Goal: Task Accomplishment & Management: Manage account settings

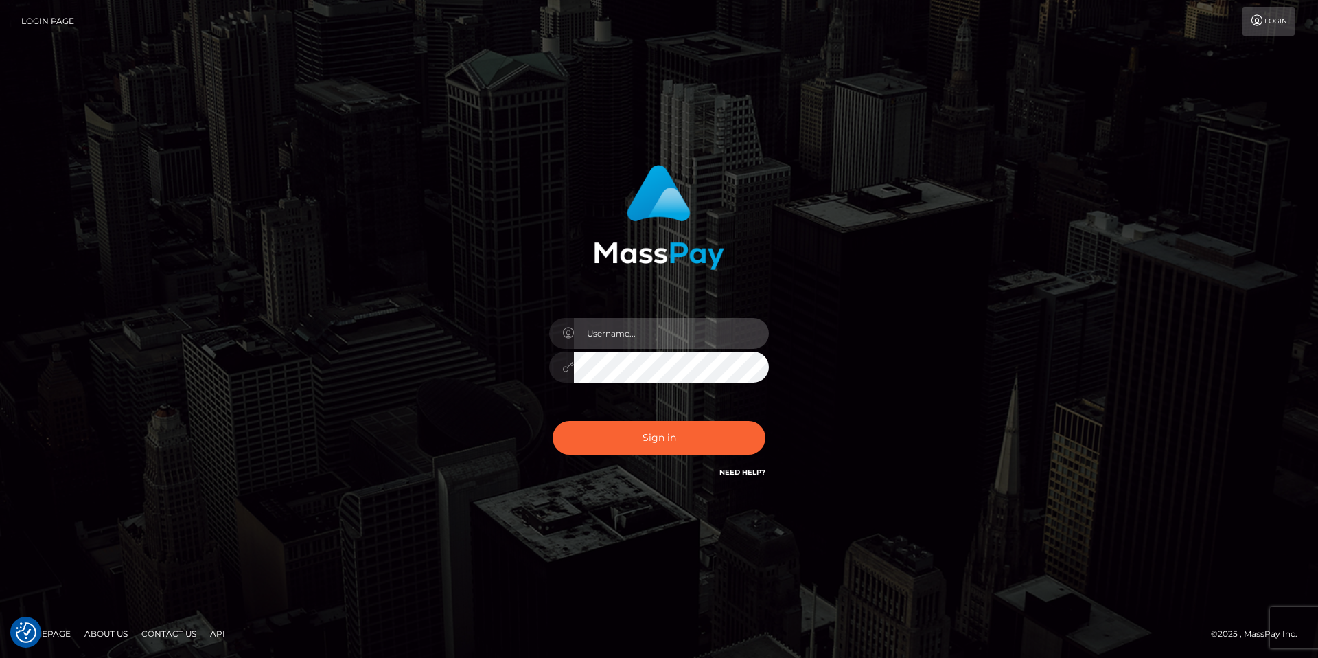
click at [640, 336] on input "text" at bounding box center [671, 333] width 195 height 31
click at [622, 338] on input "text" at bounding box center [671, 333] width 195 height 31
type input "[DOMAIN_NAME][EMAIL_ADDRESS][DOMAIN_NAME]"
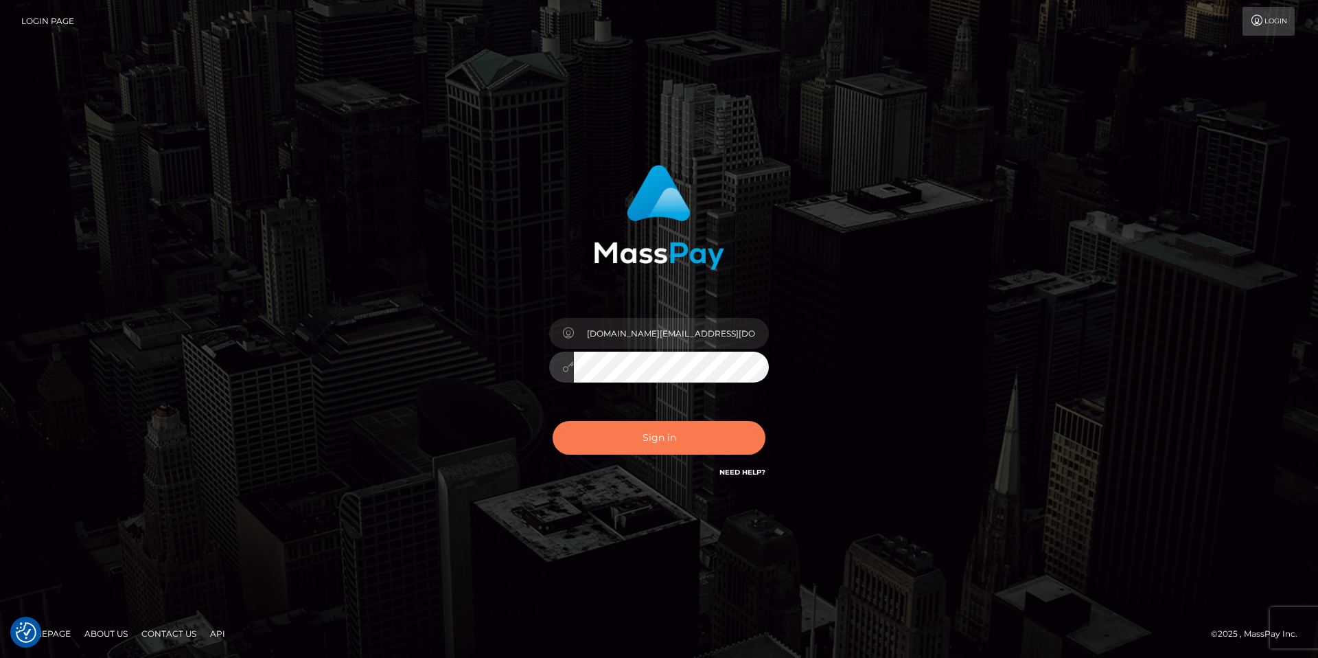
click at [675, 441] on button "Sign in" at bounding box center [659, 438] width 213 height 34
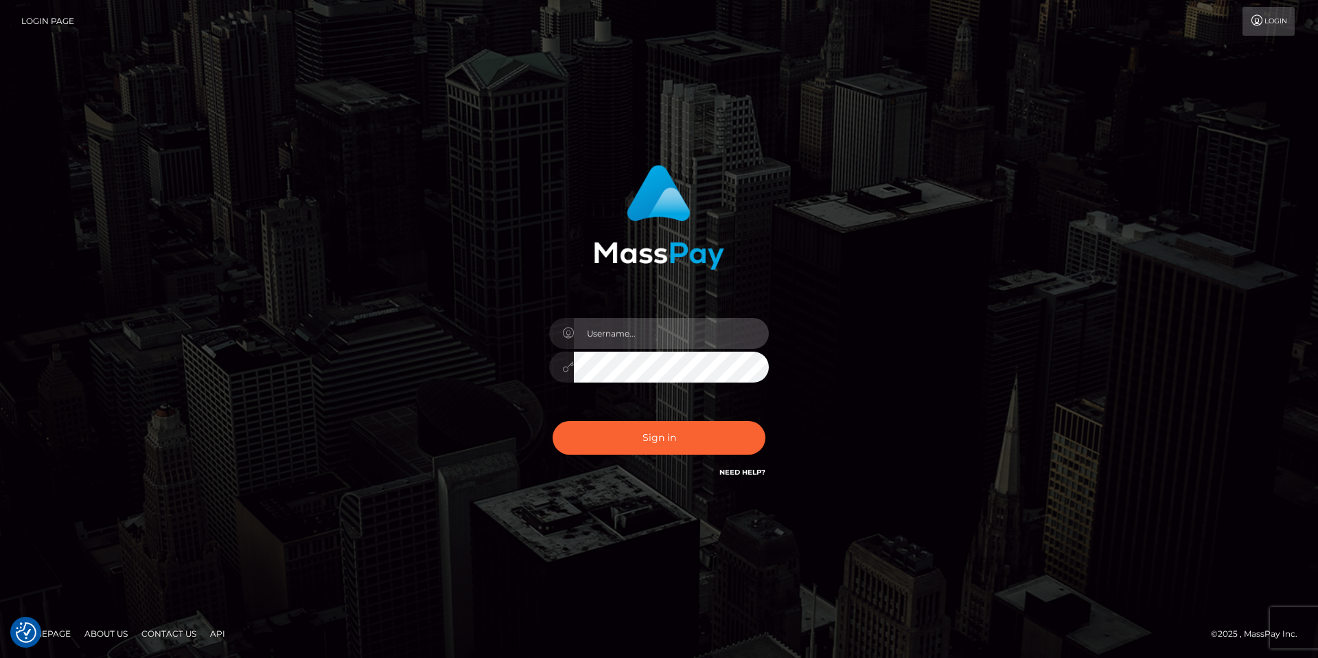
click at [629, 329] on input "text" at bounding box center [671, 333] width 195 height 31
type input "[DOMAIN_NAME][EMAIL_ADDRESS][DOMAIN_NAME]"
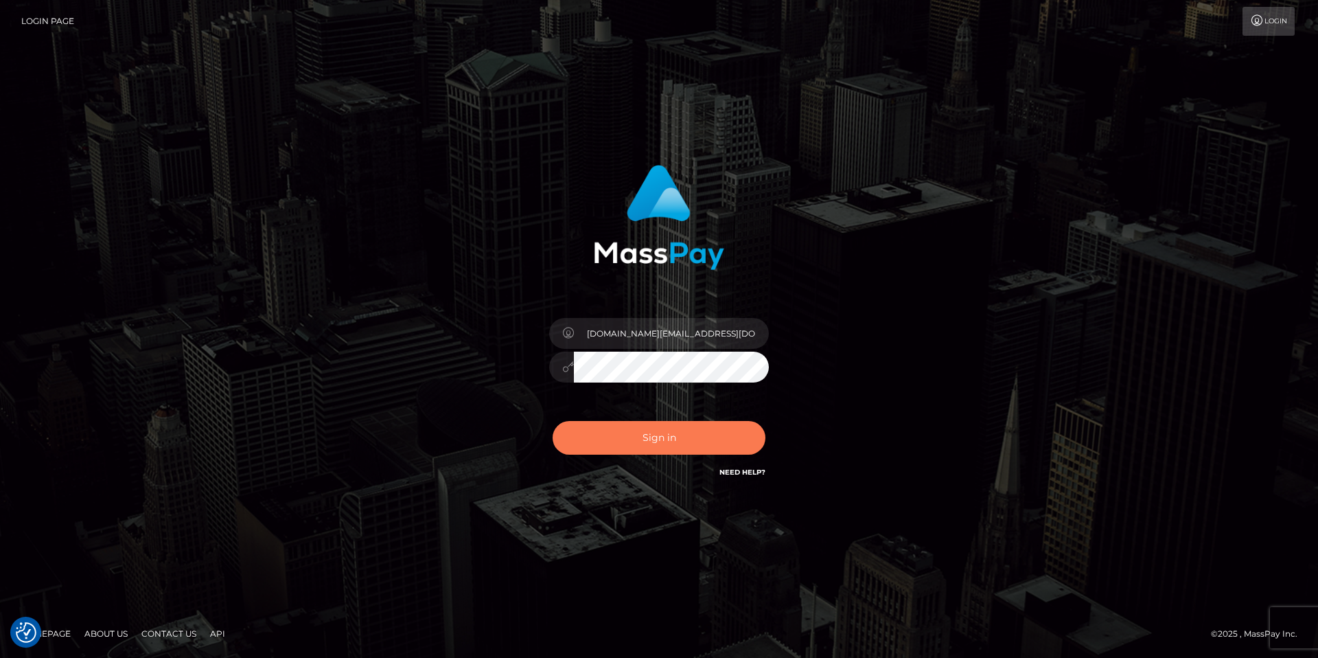
click at [682, 437] on button "Sign in" at bounding box center [659, 438] width 213 height 34
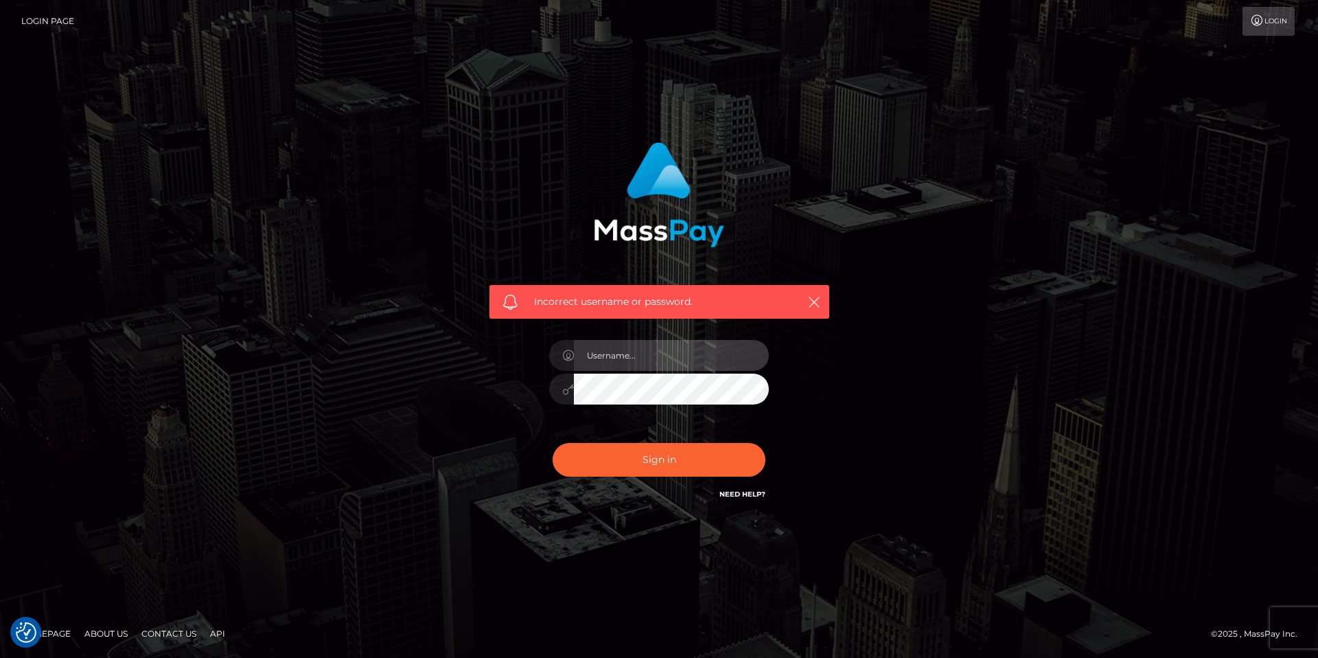
click at [635, 365] on input "text" at bounding box center [671, 355] width 195 height 31
type input "chopper.a.team@icloud.com"
click at [654, 451] on button "Sign in" at bounding box center [659, 460] width 213 height 34
click at [640, 351] on input "text" at bounding box center [671, 355] width 195 height 31
type input "[DOMAIN_NAME][EMAIL_ADDRESS][DOMAIN_NAME]"
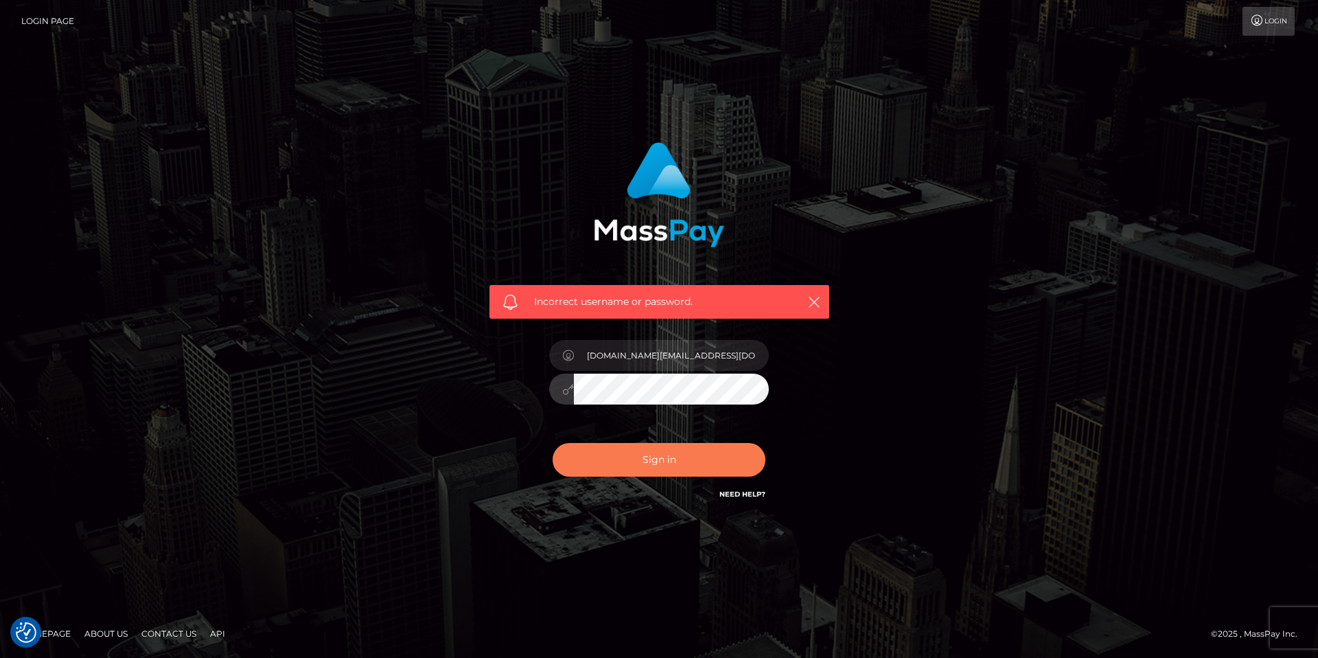
click at [654, 454] on button "Sign in" at bounding box center [659, 460] width 213 height 34
click at [620, 349] on input "text" at bounding box center [671, 355] width 195 height 31
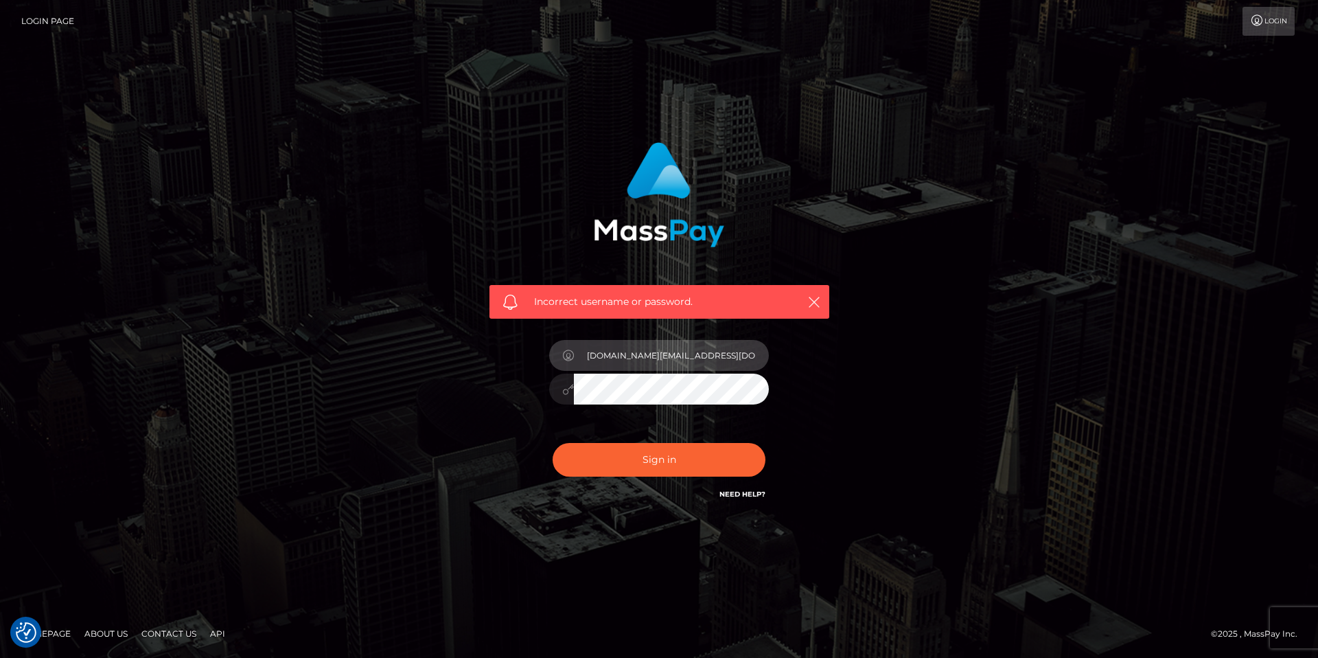
type input "[DOMAIN_NAME][EMAIL_ADDRESS][DOMAIN_NAME]"
click at [553, 443] on button "Sign in" at bounding box center [659, 460] width 213 height 34
click at [603, 356] on input "text" at bounding box center [671, 355] width 195 height 31
type input "c"
click at [741, 347] on input "[EMAIL_ADDRESS][DOMAIN_NAME]" at bounding box center [671, 355] width 195 height 31
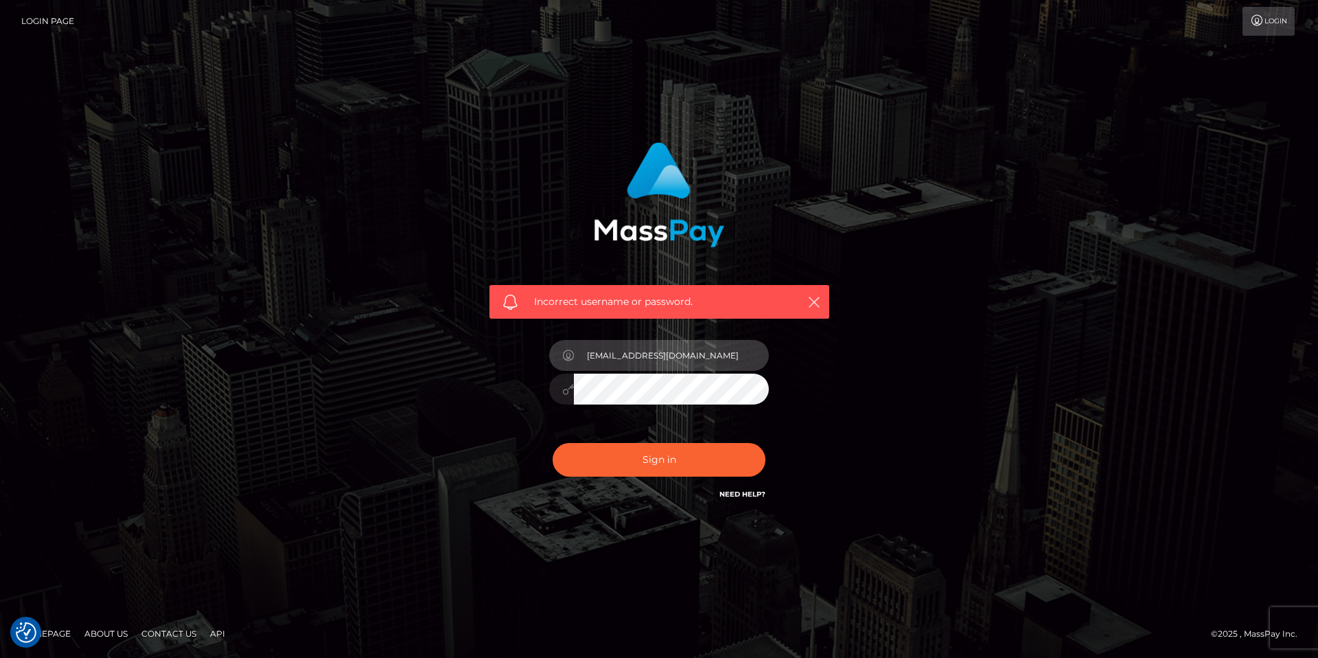
click at [741, 347] on input "legacygroup8@gmail.com" at bounding box center [671, 355] width 195 height 31
type input "[DOMAIN_NAME][EMAIL_ADDRESS][DOMAIN_NAME]"
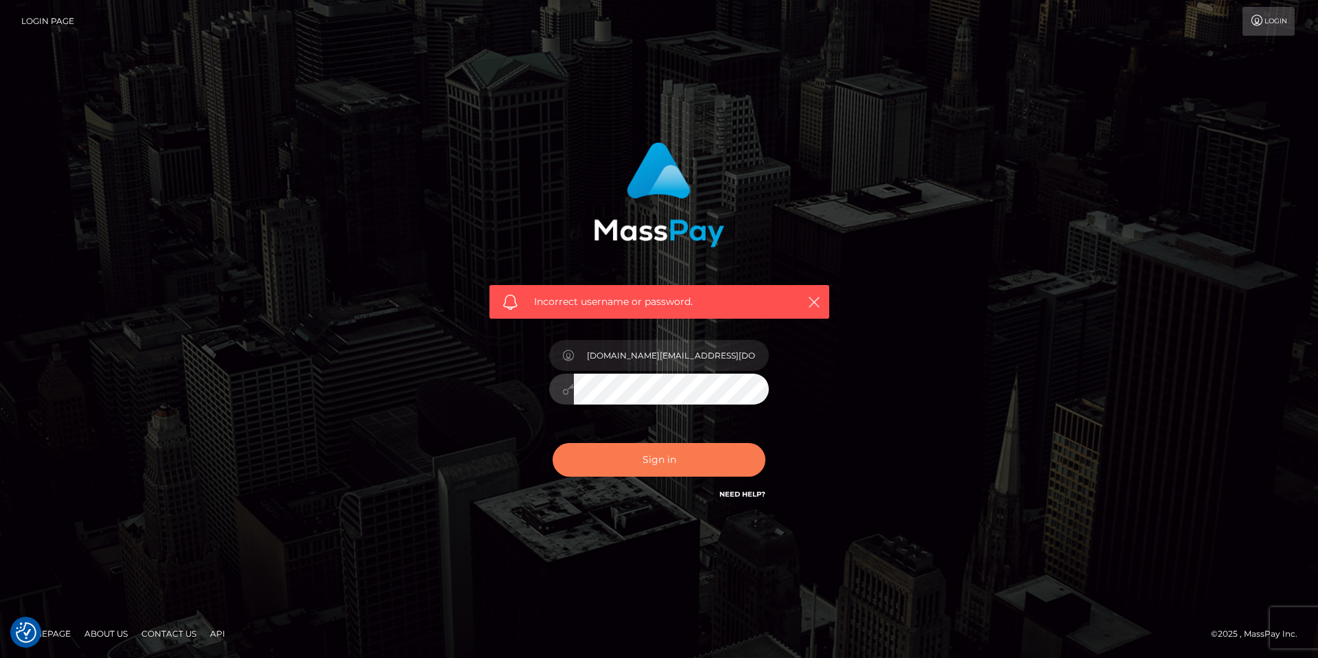
click at [667, 456] on button "Sign in" at bounding box center [659, 460] width 213 height 34
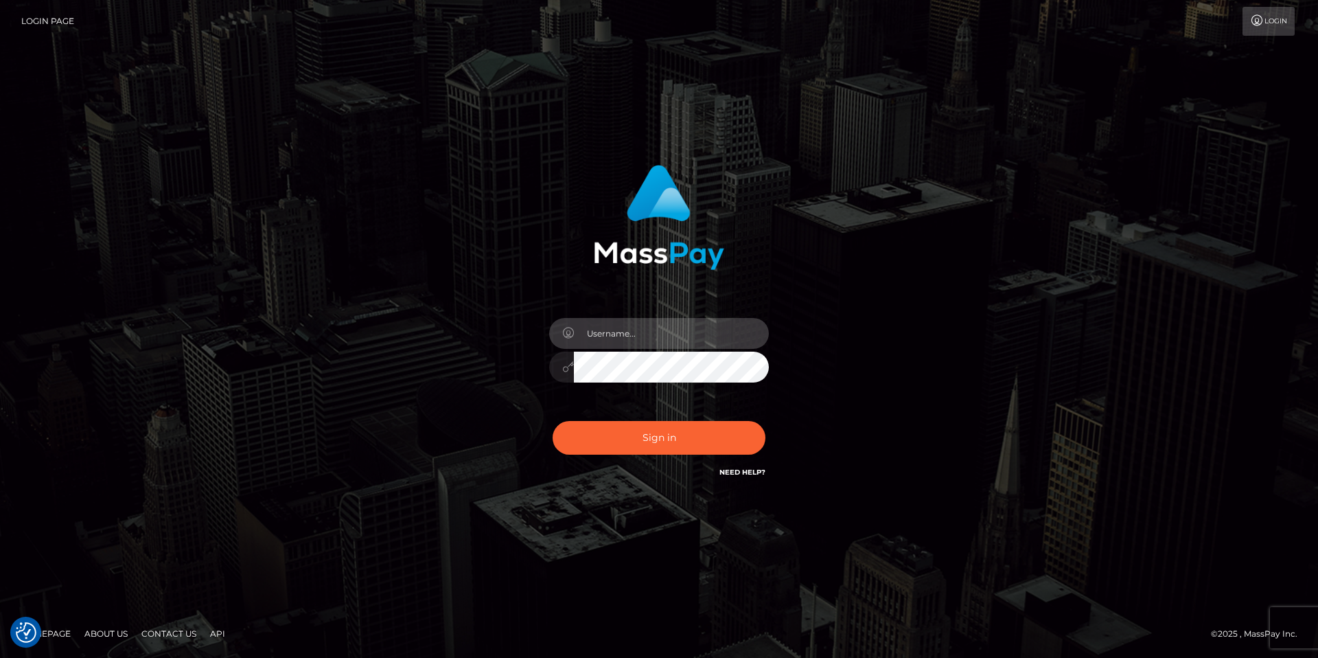
click at [665, 343] on input "text" at bounding box center [671, 333] width 195 height 31
type input "chopper.a.team@icloud.com"
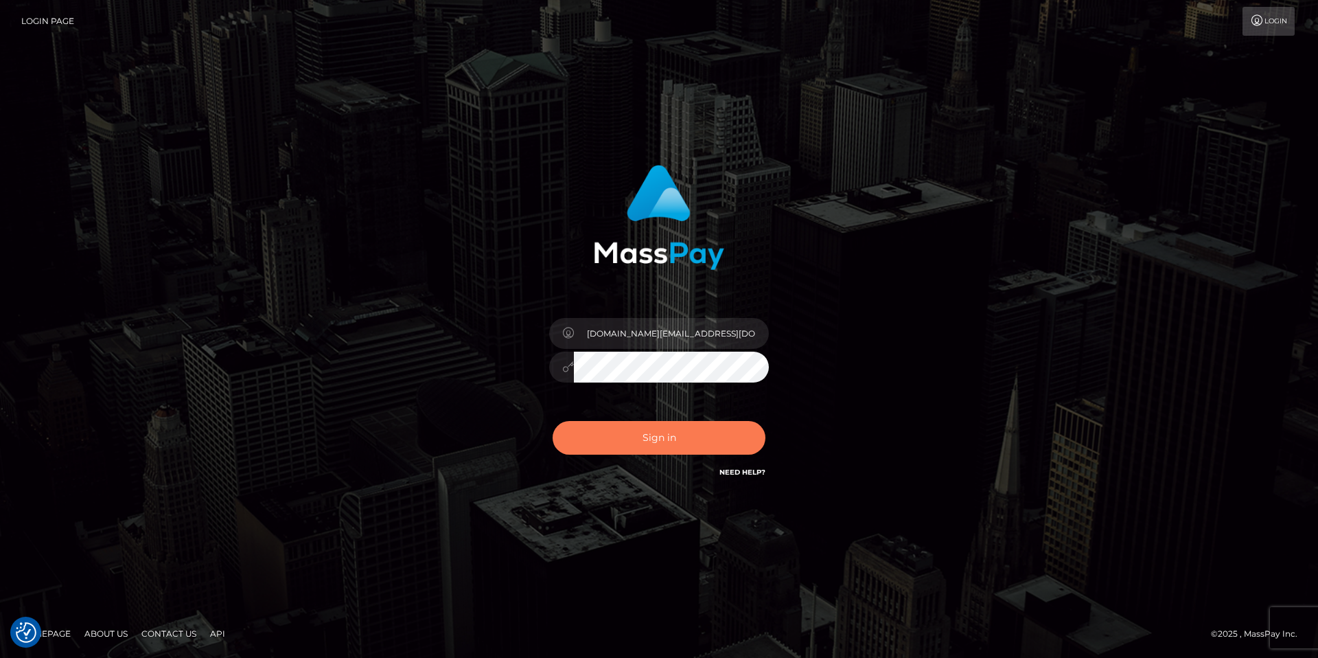
click at [657, 438] on button "Sign in" at bounding box center [659, 438] width 213 height 34
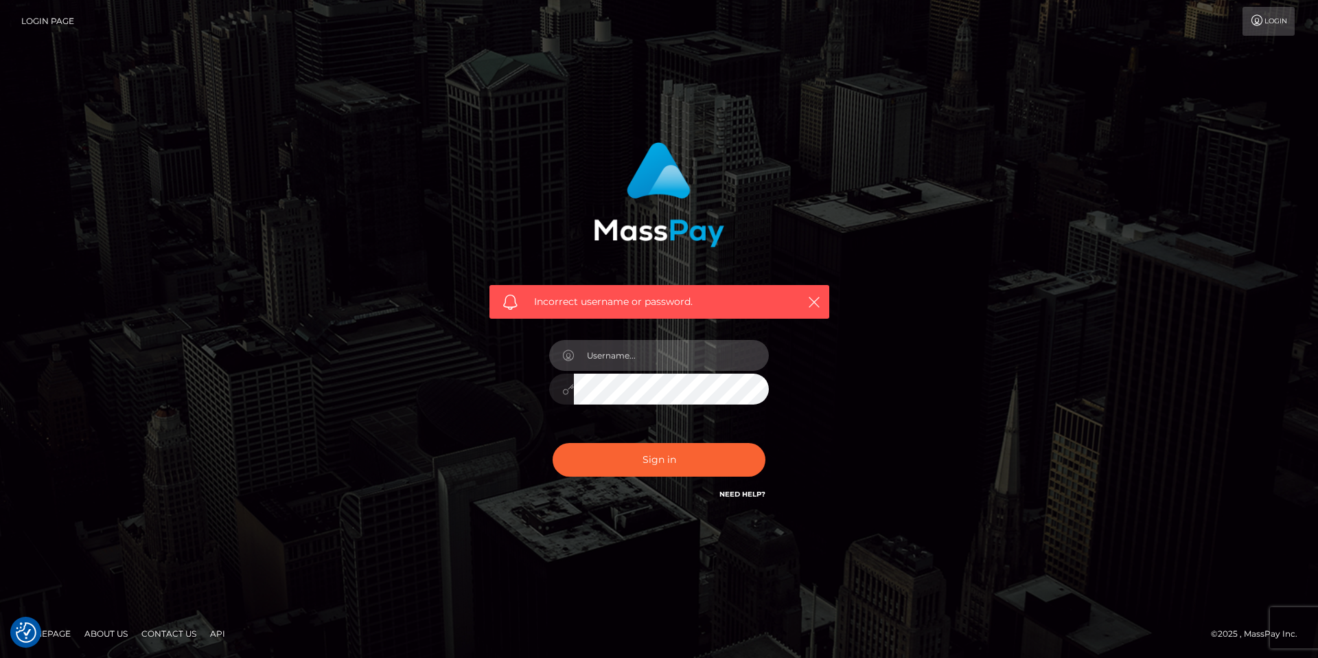
click at [662, 362] on input "text" at bounding box center [671, 355] width 195 height 31
type input "[DOMAIN_NAME][EMAIL_ADDRESS][DOMAIN_NAME]"
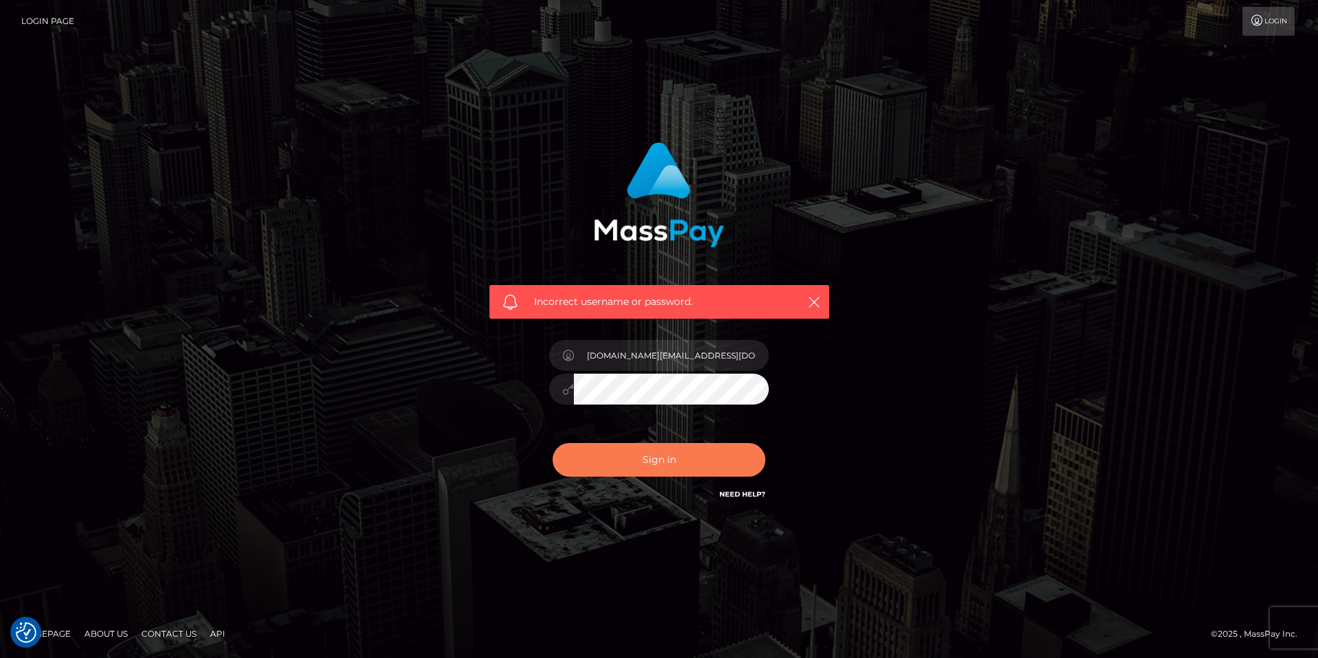
click at [664, 455] on button "Sign in" at bounding box center [659, 460] width 213 height 34
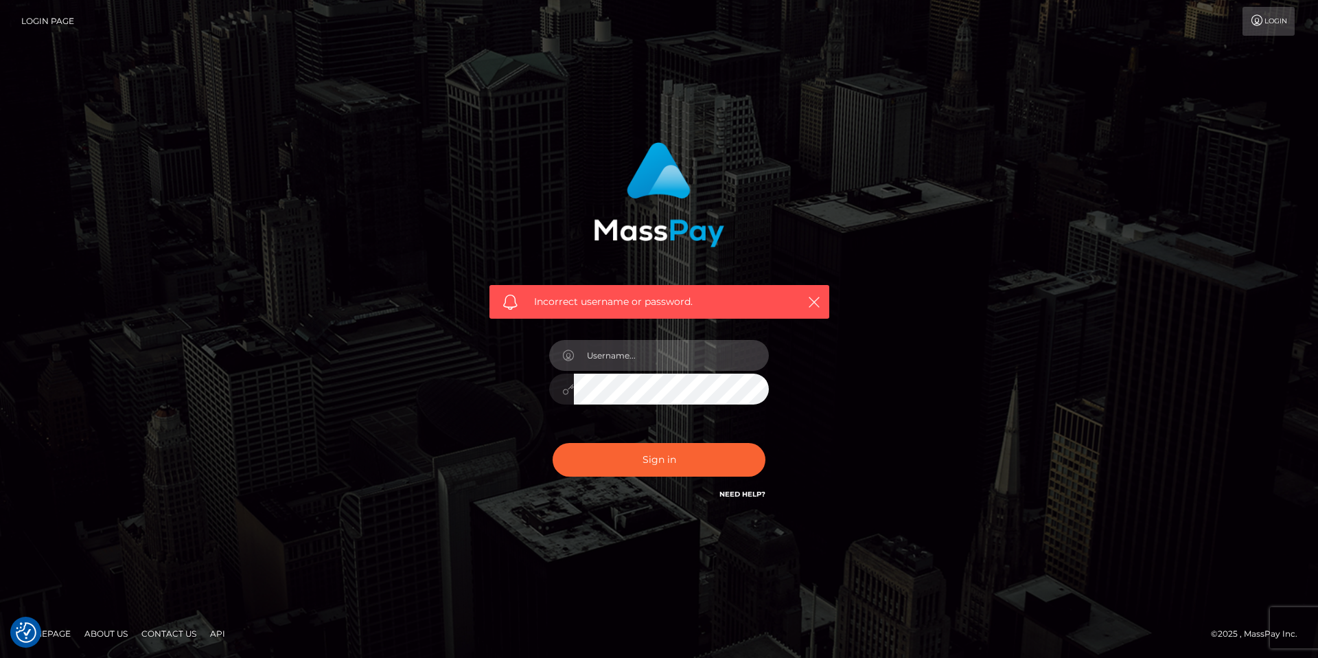
click at [653, 352] on input "text" at bounding box center [671, 355] width 195 height 31
type input "chopper.a.team@icloud.com"
click at [35, 19] on link "Login Page" at bounding box center [47, 21] width 53 height 29
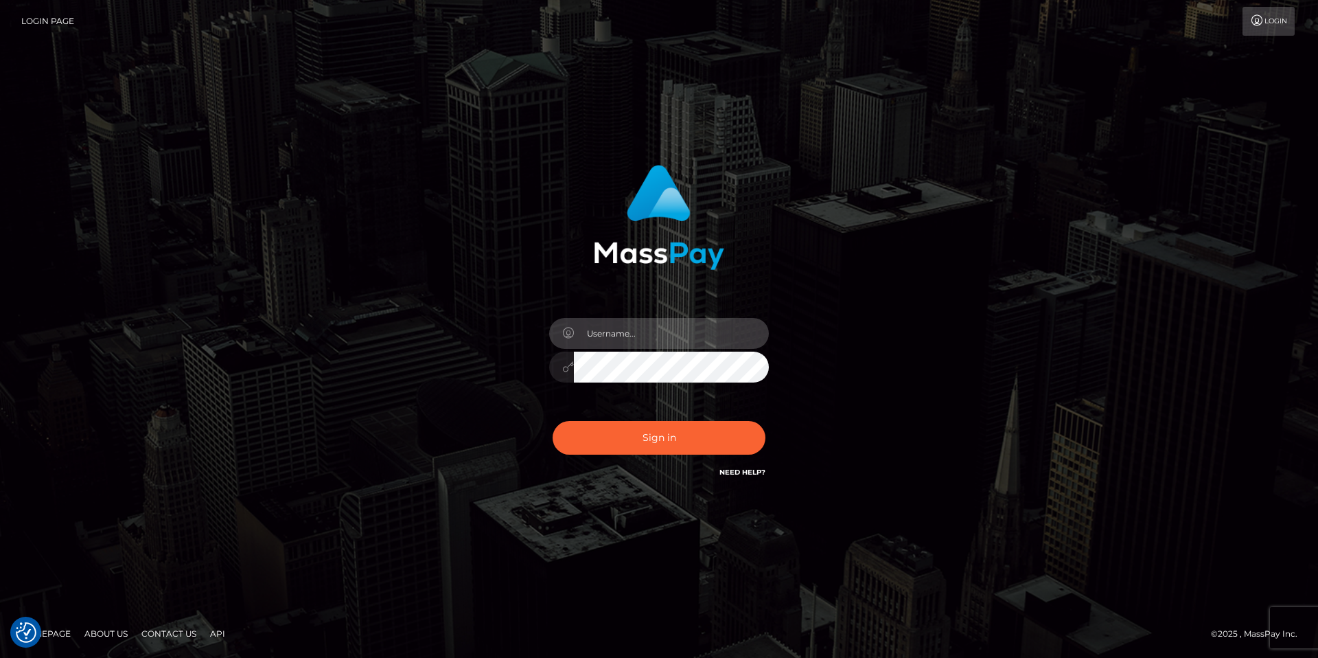
click at [627, 332] on input "text" at bounding box center [671, 333] width 195 height 31
type input "[EMAIL_ADDRESS][DOMAIN_NAME]"
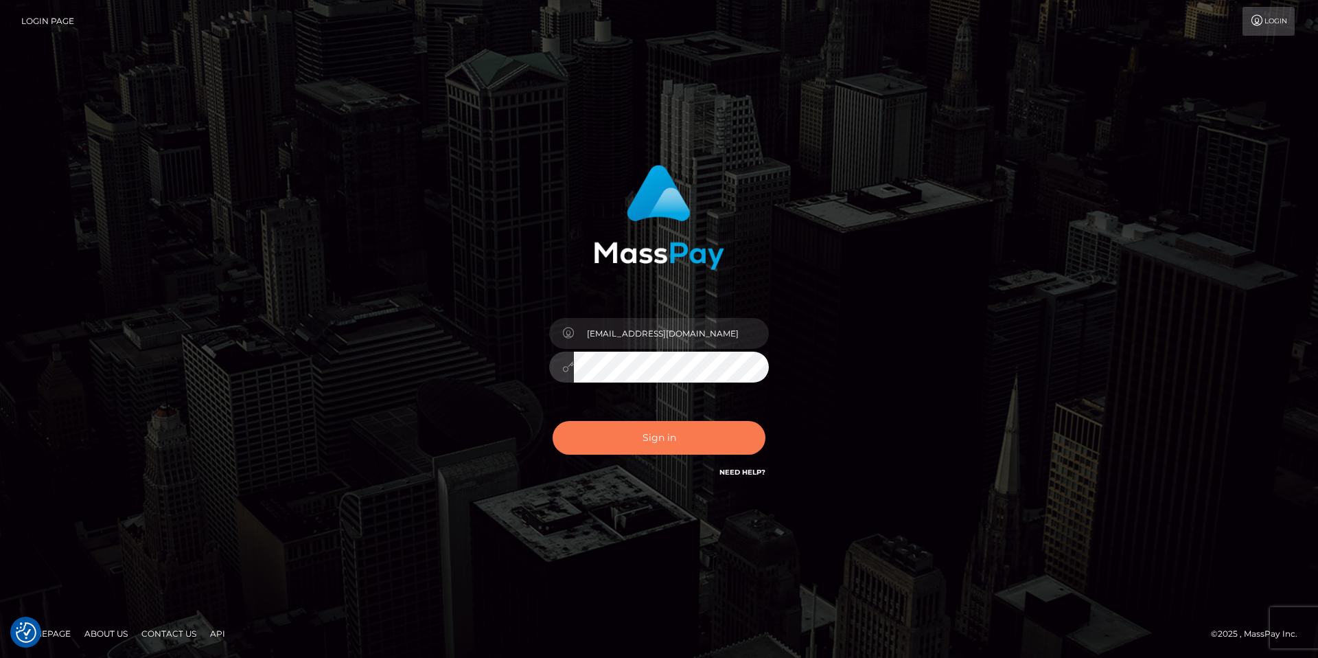
click at [637, 438] on button "Sign in" at bounding box center [659, 438] width 213 height 34
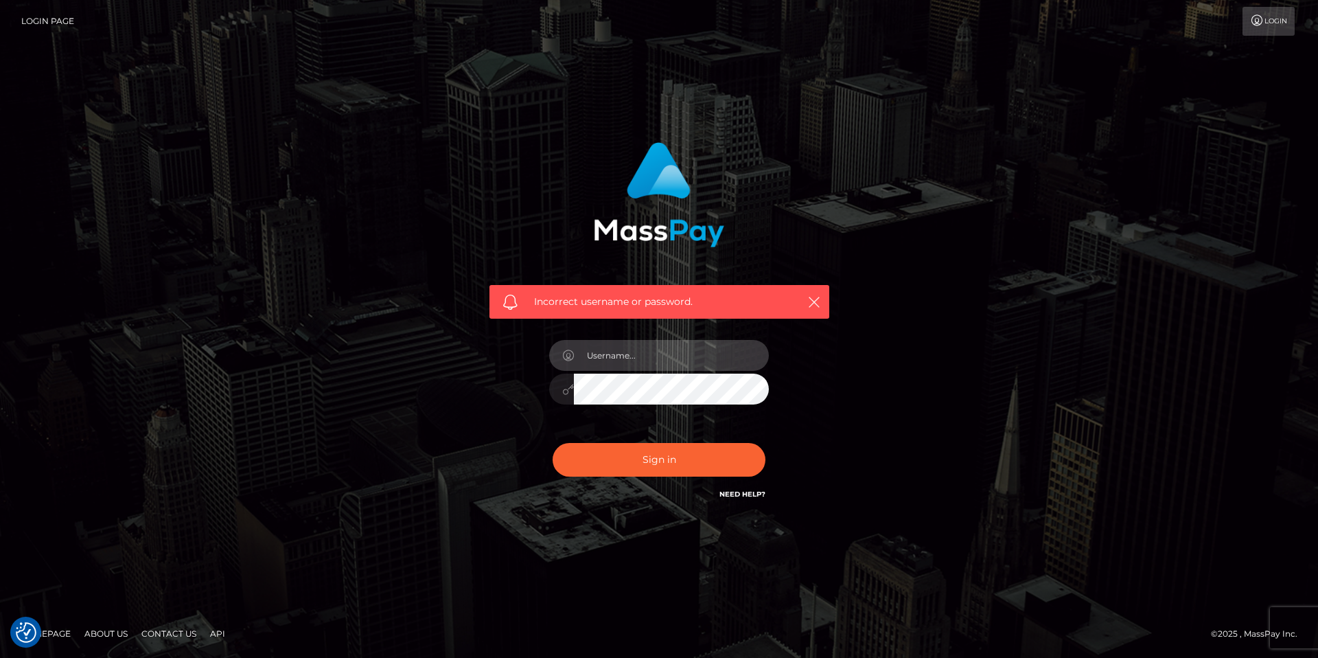
click at [630, 358] on input "text" at bounding box center [671, 355] width 195 height 31
type input "[EMAIL_ADDRESS][DOMAIN_NAME]"
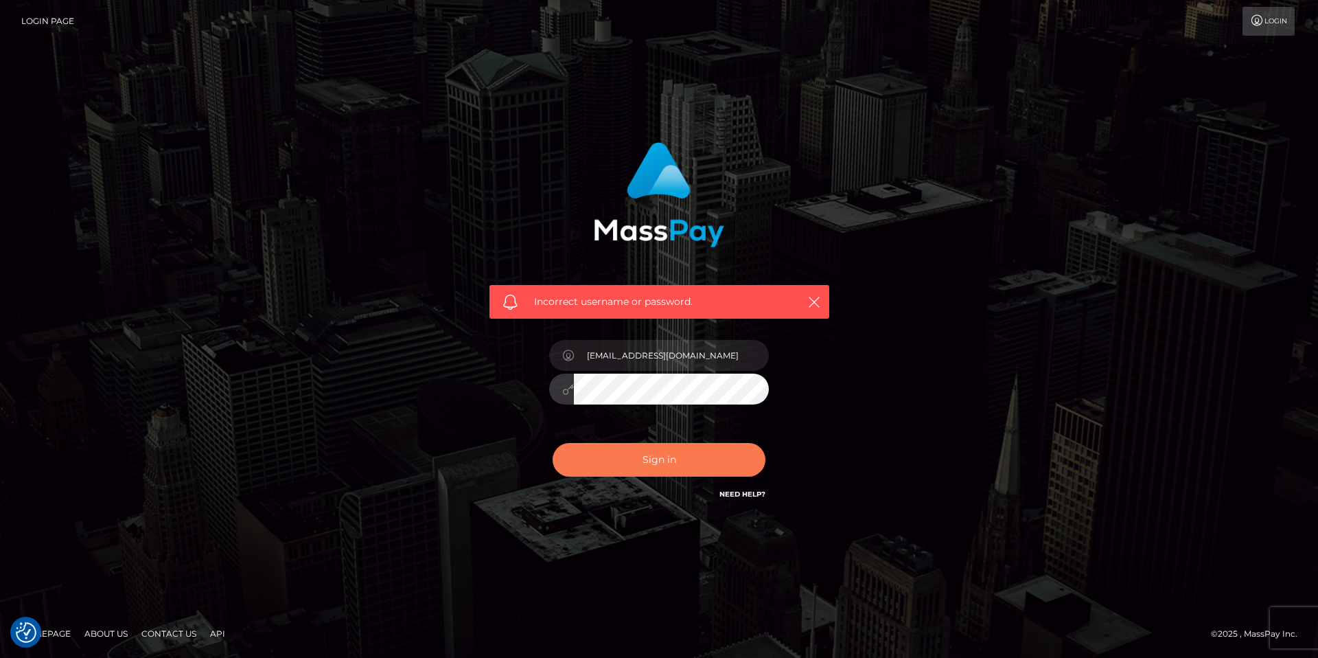
click at [643, 464] on button "Sign in" at bounding box center [659, 460] width 213 height 34
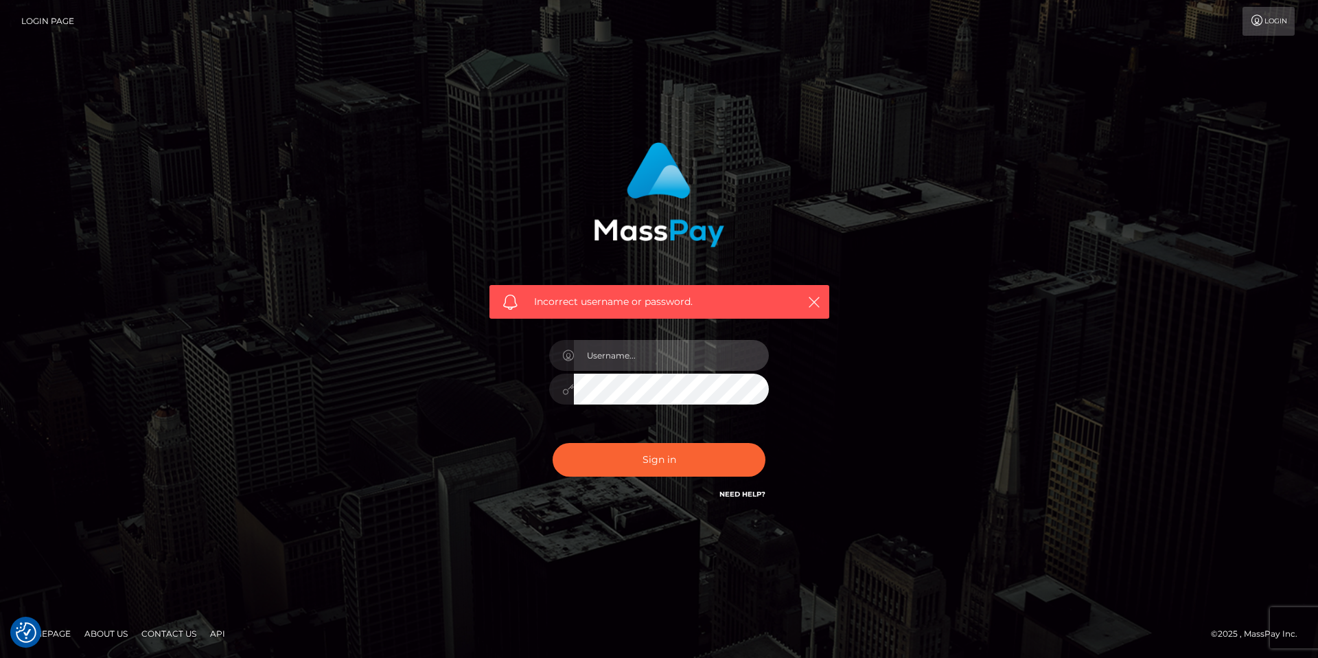
click at [674, 362] on input "text" at bounding box center [671, 355] width 195 height 31
click at [619, 351] on input "text" at bounding box center [671, 355] width 195 height 31
type input "[EMAIL_ADDRESS][DOMAIN_NAME]"
click at [553, 443] on button "Sign in" at bounding box center [659, 460] width 213 height 34
click at [629, 353] on input "text" at bounding box center [671, 355] width 195 height 31
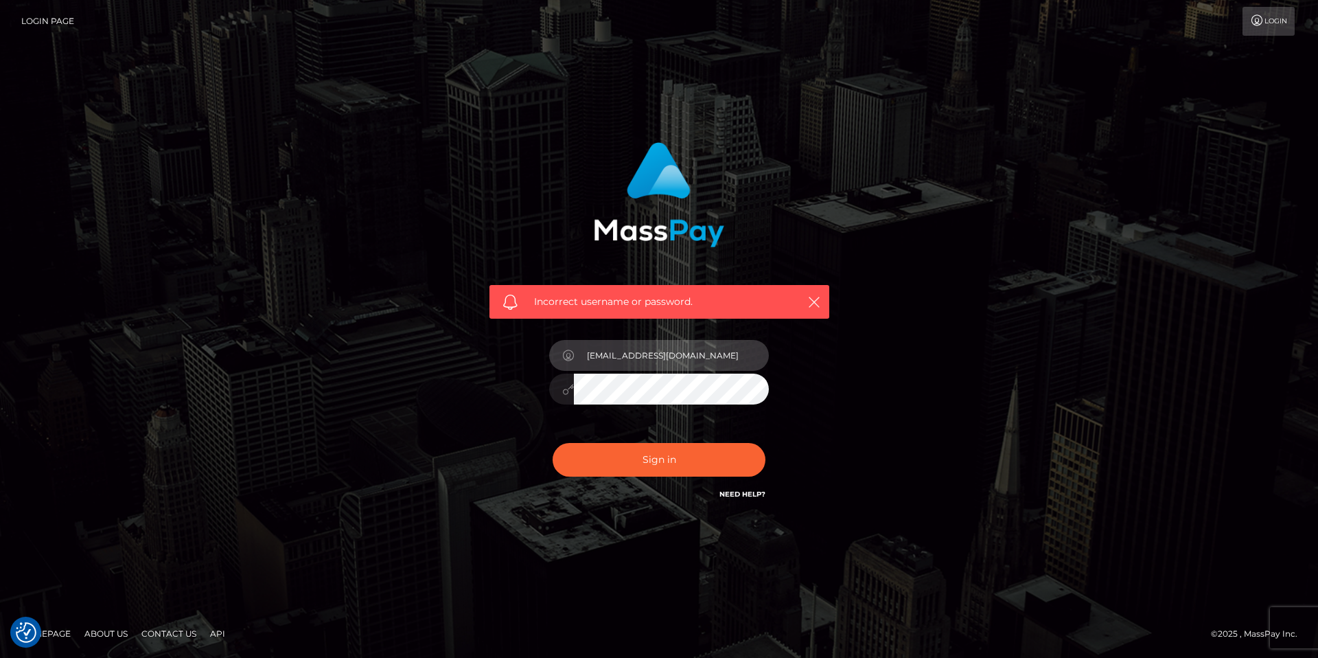
type input "[EMAIL_ADDRESS][DOMAIN_NAME]"
click at [685, 404] on div "[EMAIL_ADDRESS][DOMAIN_NAME]" at bounding box center [659, 381] width 240 height 105
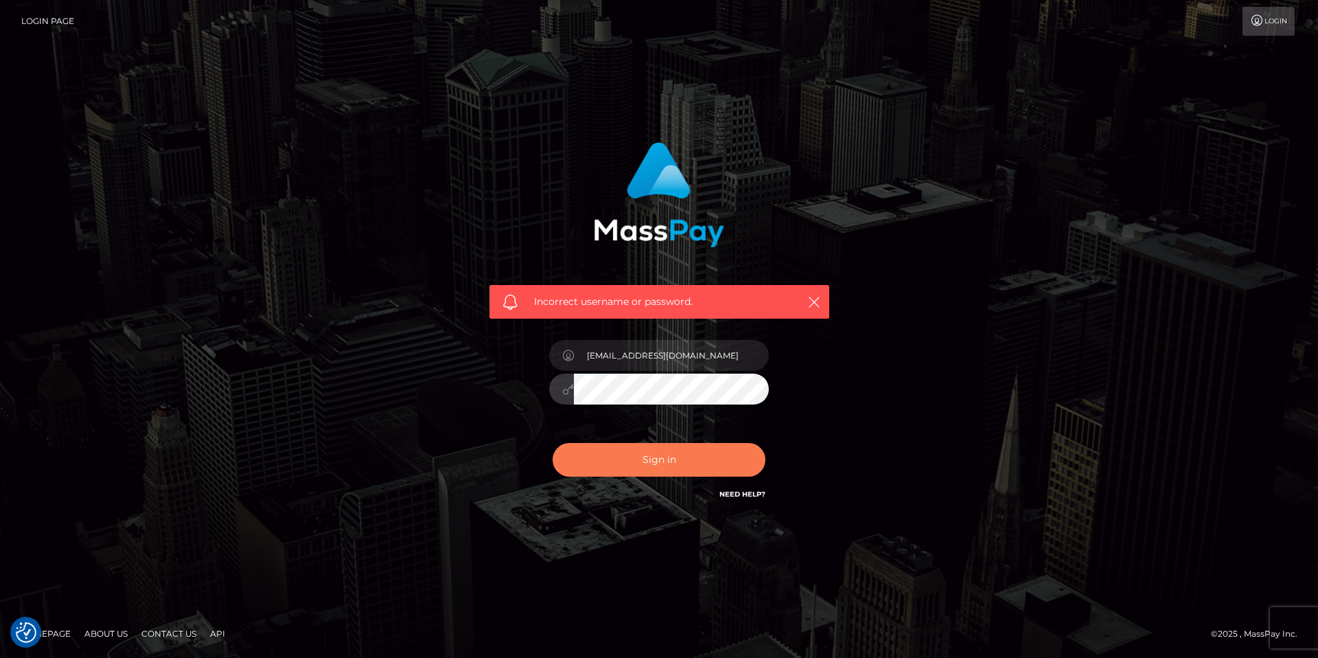
click at [669, 450] on button "Sign in" at bounding box center [659, 460] width 213 height 34
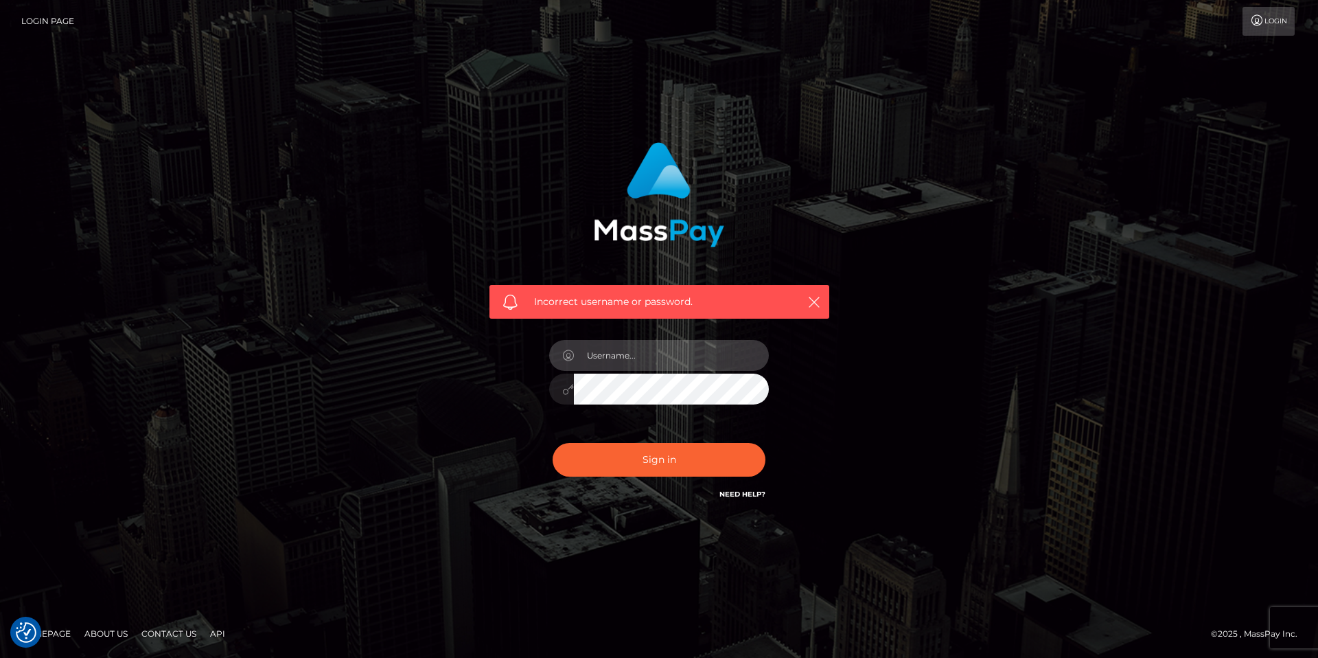
click at [651, 363] on input "text" at bounding box center [671, 355] width 195 height 31
type input "[EMAIL_ADDRESS][DOMAIN_NAME]"
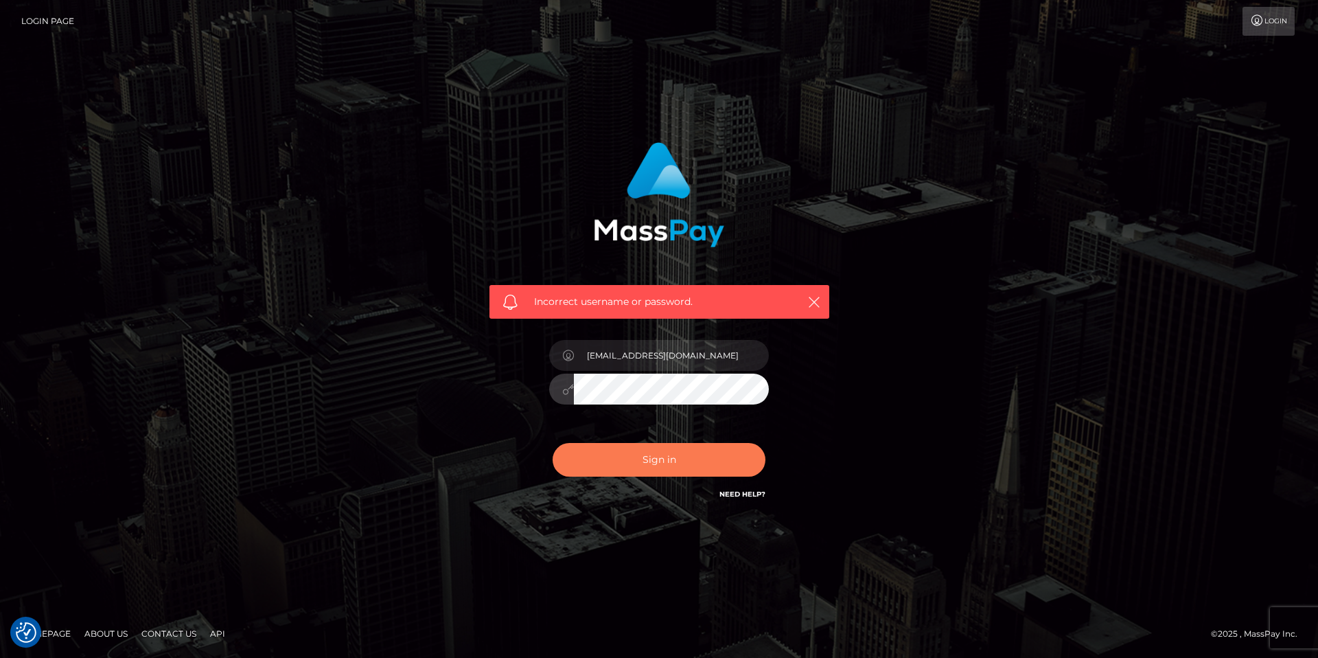
click at [684, 453] on button "Sign in" at bounding box center [659, 460] width 213 height 34
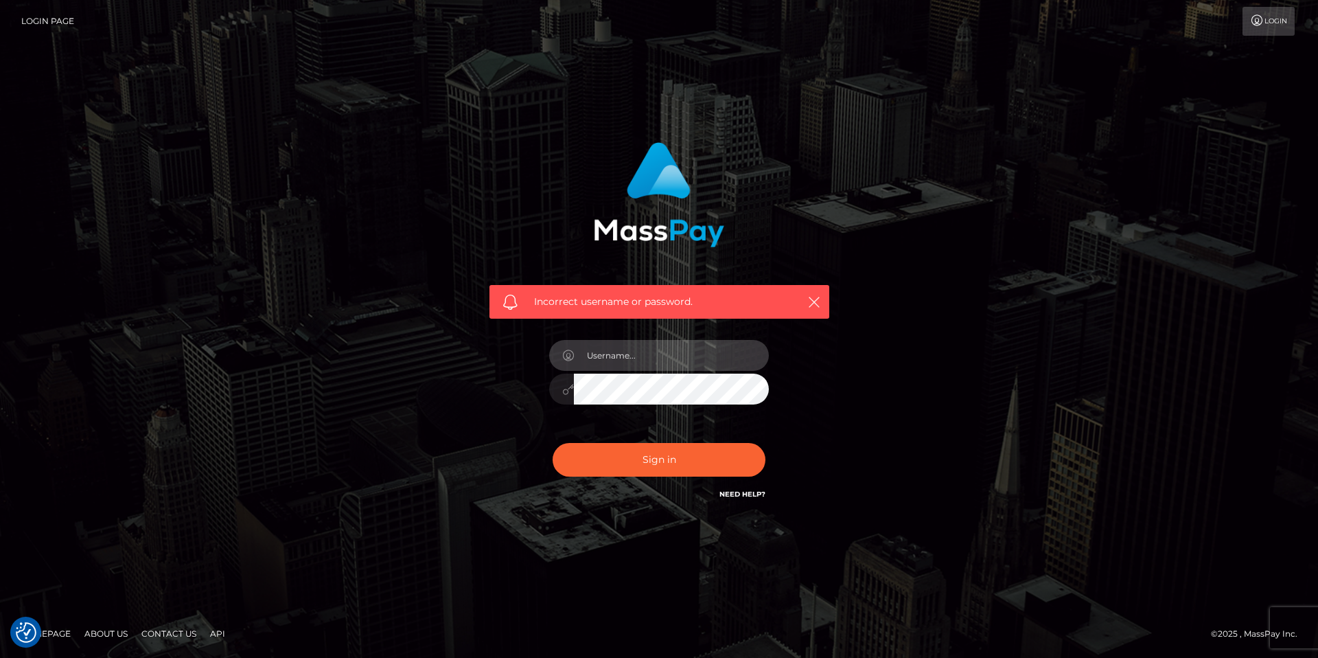
click at [647, 354] on input "text" at bounding box center [671, 355] width 195 height 31
type input "[EMAIL_ADDRESS][DOMAIN_NAME]"
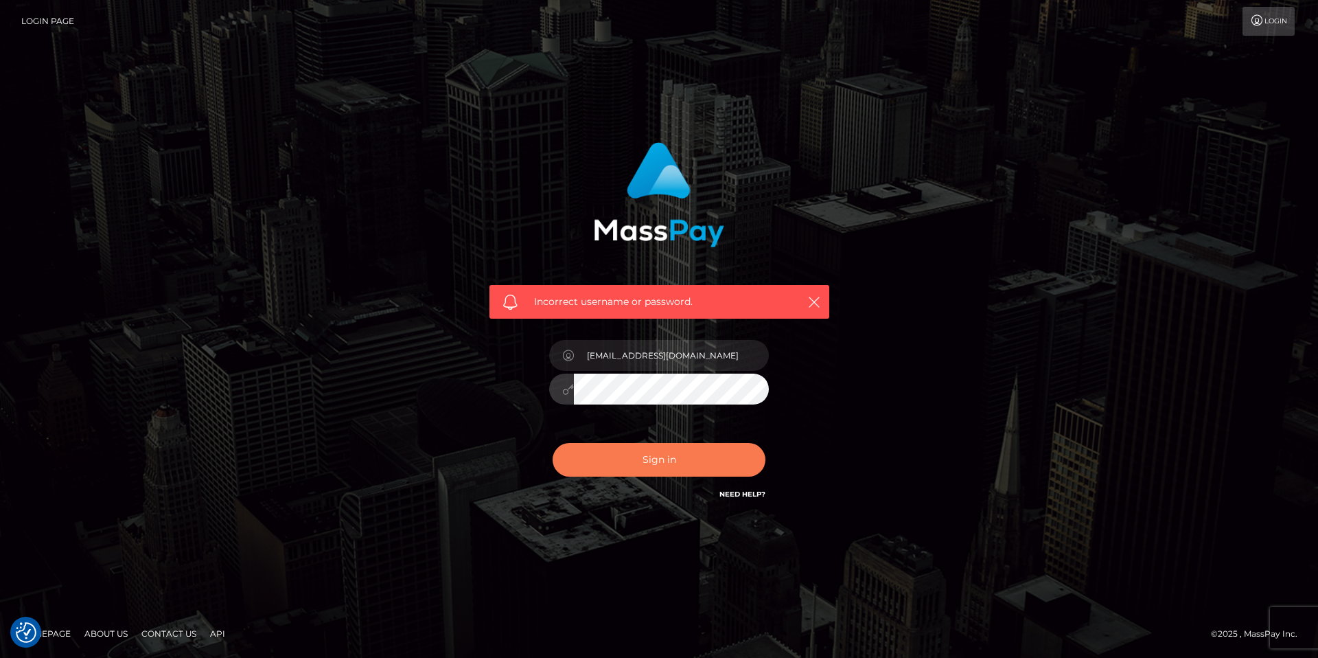
click at [661, 459] on button "Sign in" at bounding box center [659, 460] width 213 height 34
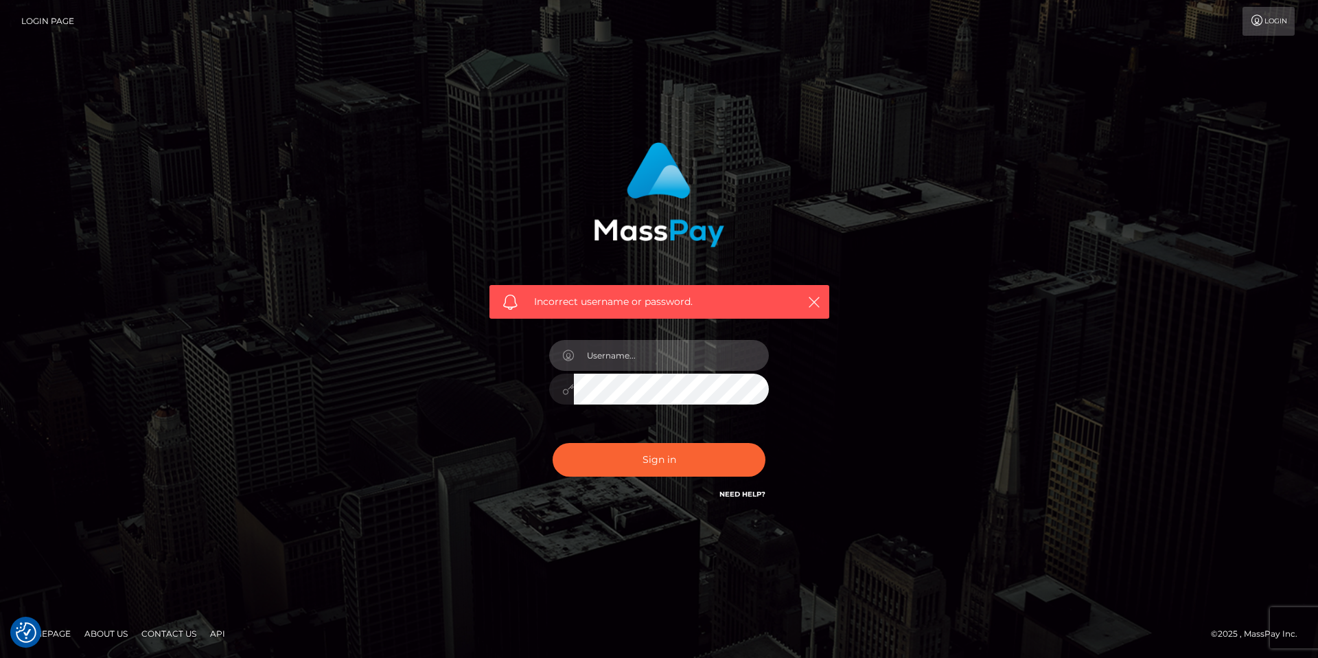
click at [656, 358] on input "text" at bounding box center [671, 355] width 195 height 31
type input "[EMAIL_ADDRESS][DOMAIN_NAME]"
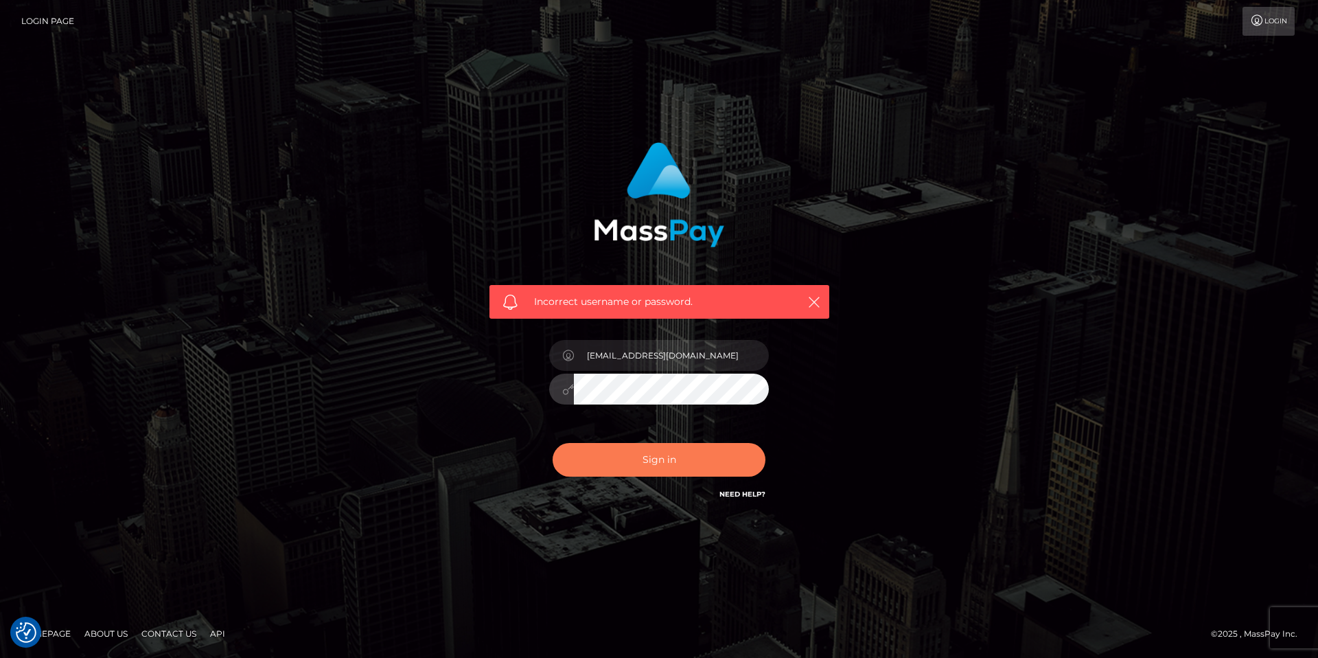
click at [640, 459] on button "Sign in" at bounding box center [659, 460] width 213 height 34
click at [1282, 25] on link "Login" at bounding box center [1268, 21] width 52 height 29
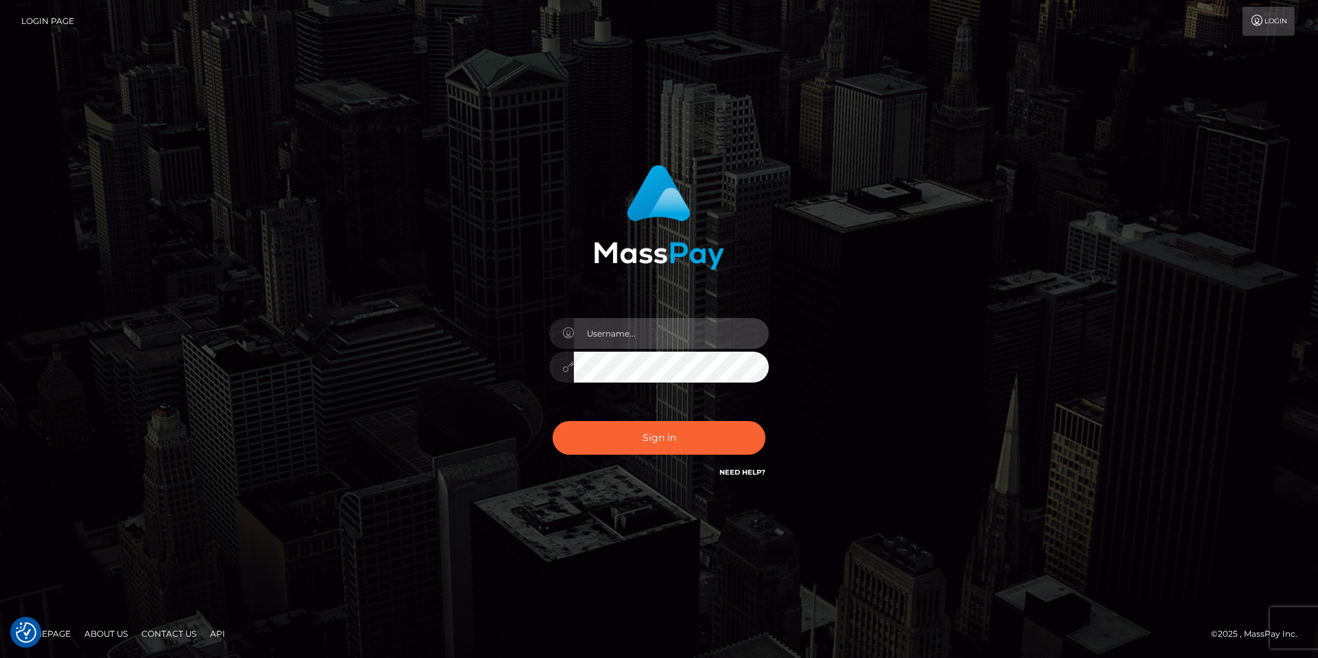
click at [649, 329] on input "text" at bounding box center [671, 333] width 195 height 31
type input "[EMAIL_ADDRESS][DOMAIN_NAME]"
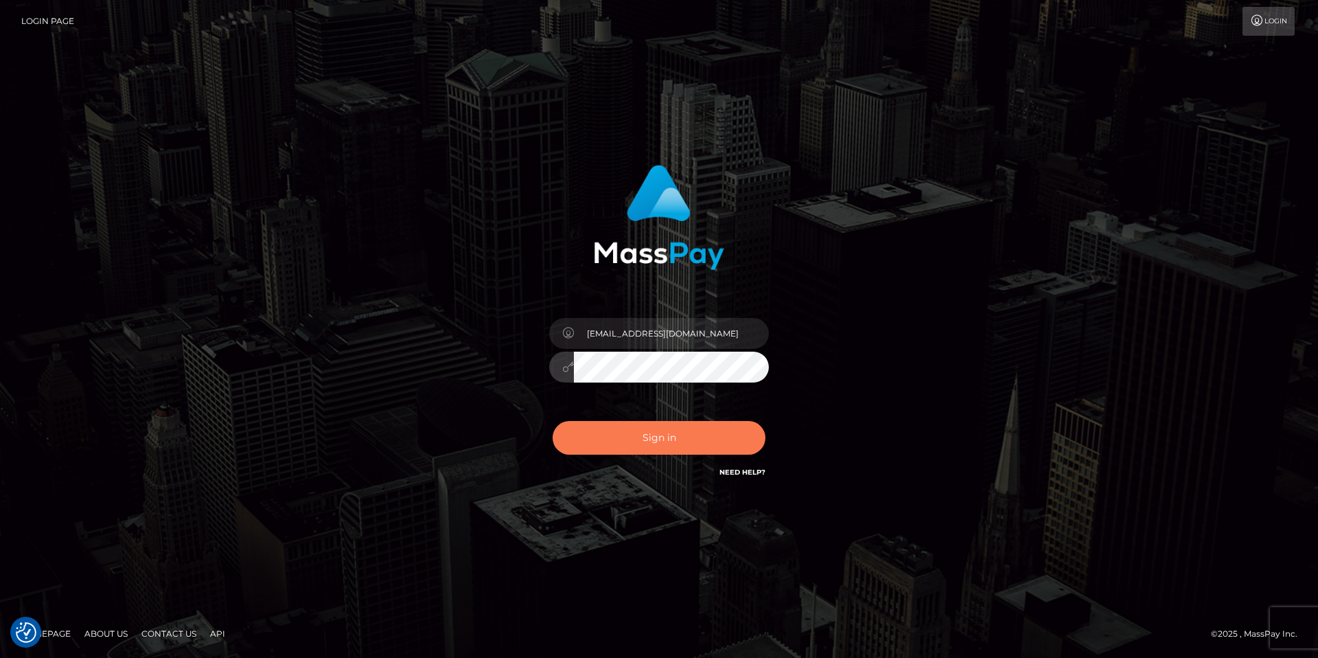
click at [644, 445] on button "Sign in" at bounding box center [659, 438] width 213 height 34
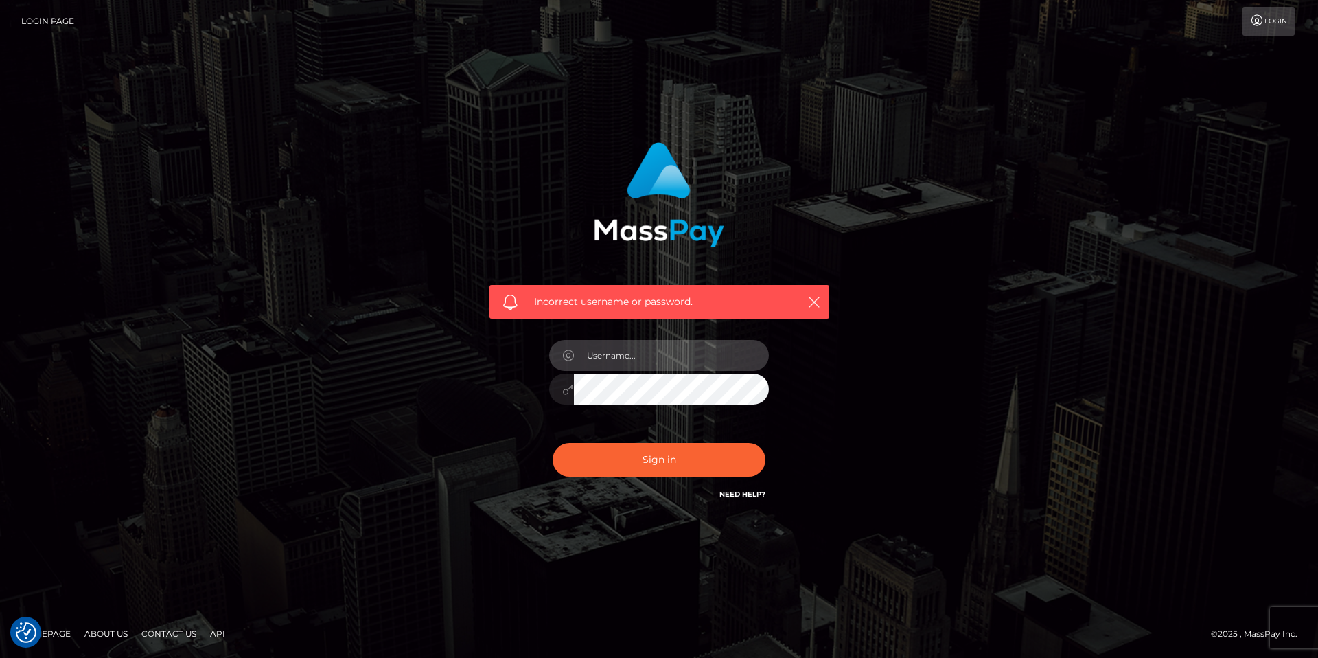
click at [631, 354] on input "text" at bounding box center [671, 355] width 195 height 31
type input "[EMAIL_ADDRESS][DOMAIN_NAME]"
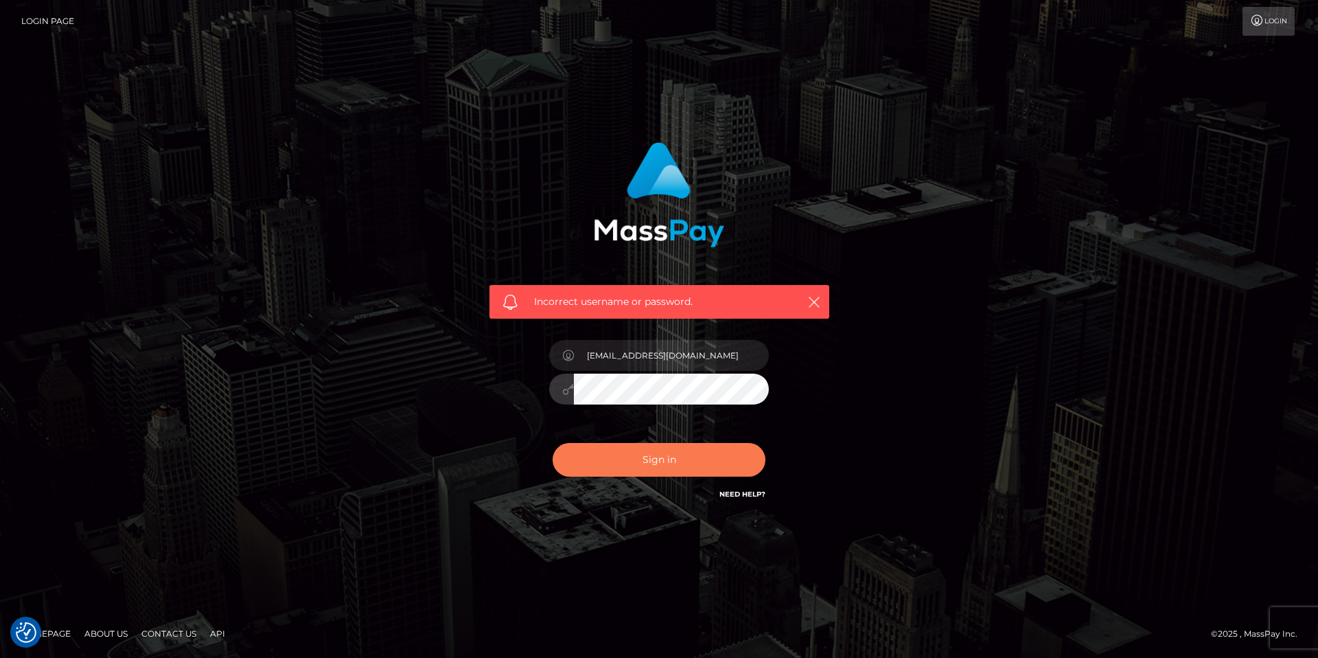
click at [668, 452] on button "Sign in" at bounding box center [659, 460] width 213 height 34
click at [811, 306] on icon "button" at bounding box center [814, 302] width 14 height 14
click at [813, 301] on icon "button" at bounding box center [814, 302] width 14 height 14
